Goal: Information Seeking & Learning: Learn about a topic

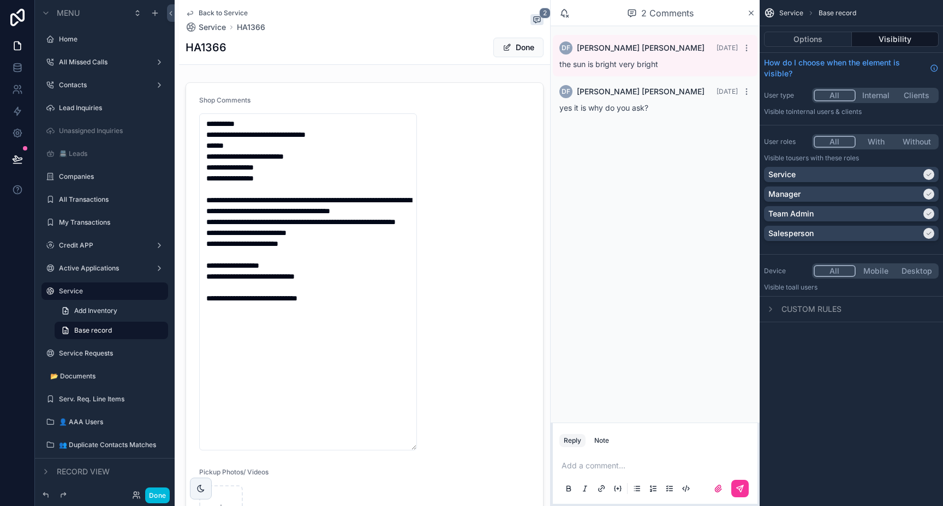
click at [98, 112] on div "Lead Inquiries" at bounding box center [112, 108] width 107 height 9
click at [85, 108] on label "Lead Inquiries" at bounding box center [110, 108] width 103 height 9
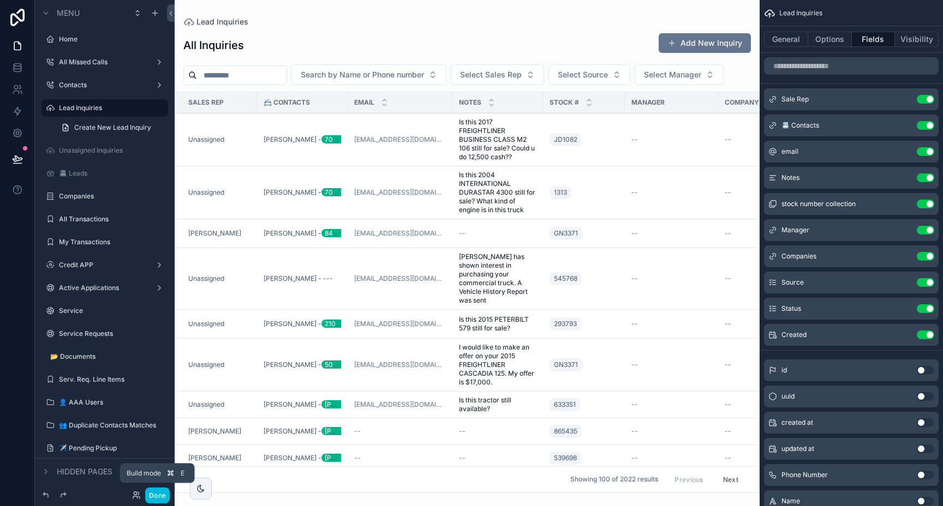
click at [156, 495] on button "Done" at bounding box center [157, 496] width 25 height 16
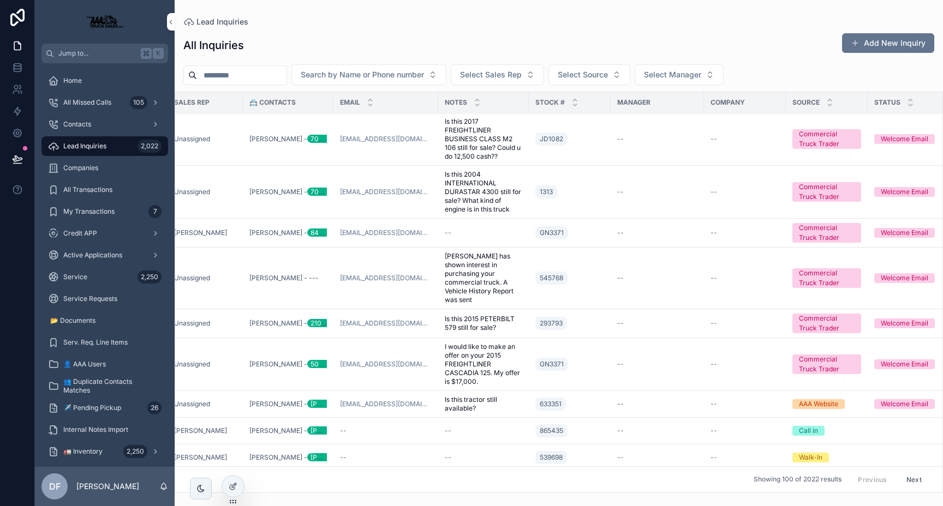
scroll to position [1, 0]
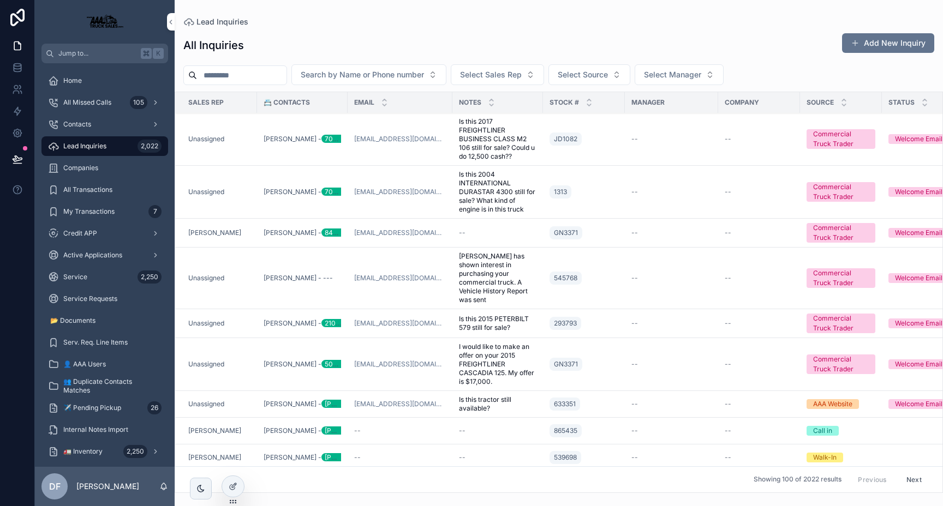
click at [240, 233] on div "[PERSON_NAME]" at bounding box center [219, 233] width 62 height 9
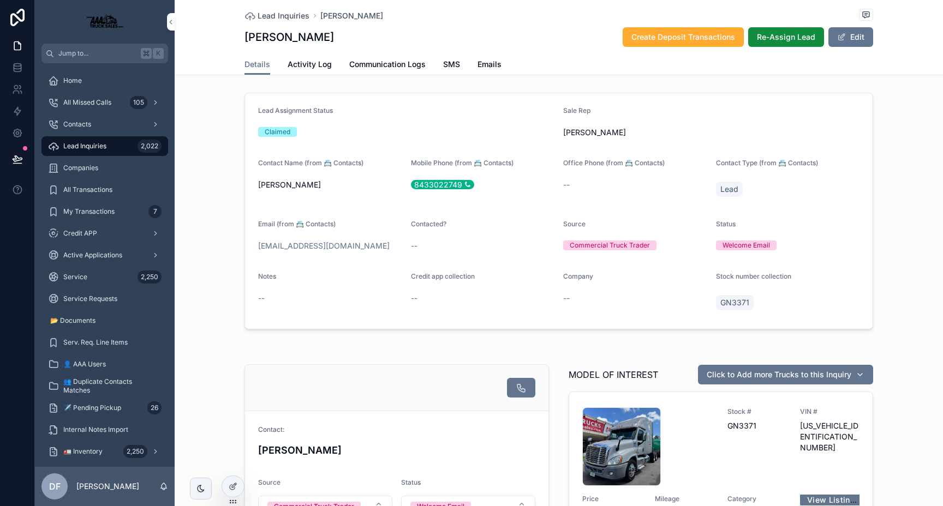
click at [448, 69] on span "SMS" at bounding box center [451, 64] width 17 height 11
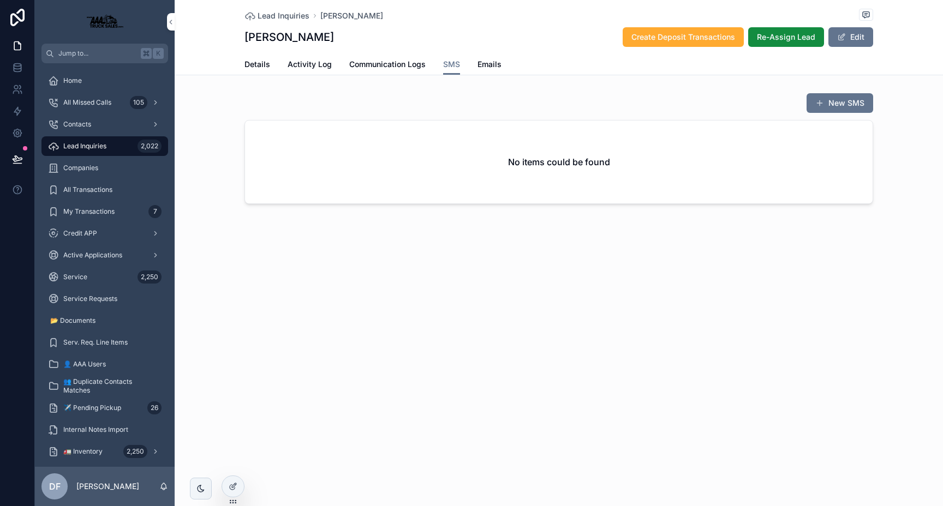
click at [481, 64] on span "Emails" at bounding box center [489, 64] width 24 height 11
click at [247, 63] on span "Details" at bounding box center [257, 64] width 26 height 11
